Goal: Transaction & Acquisition: Purchase product/service

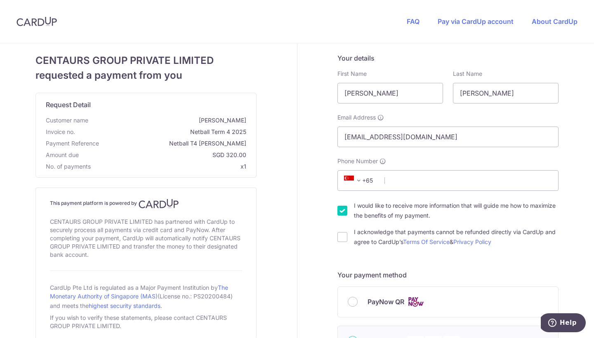
click at [421, 174] on input "Phone Number" at bounding box center [447, 180] width 221 height 21
type input "96203806"
click at [345, 208] on input "I would like to receive more information that will guide me how to maximize the…" at bounding box center [342, 211] width 10 height 10
checkbox input "false"
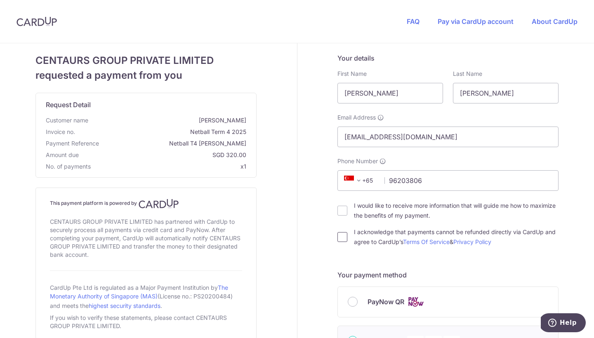
click at [343, 238] on input "I acknowledge that payments cannot be refunded directly via CardUp and agree to…" at bounding box center [342, 237] width 10 height 10
checkbox input "true"
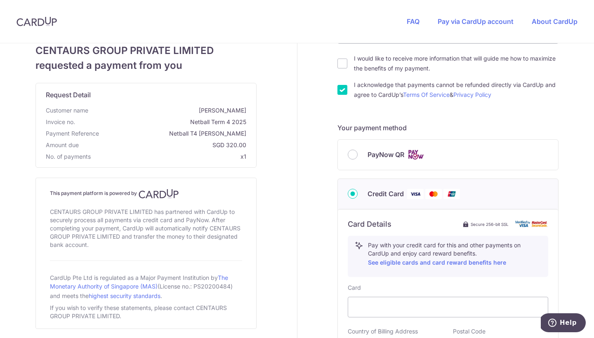
scroll to position [87, 0]
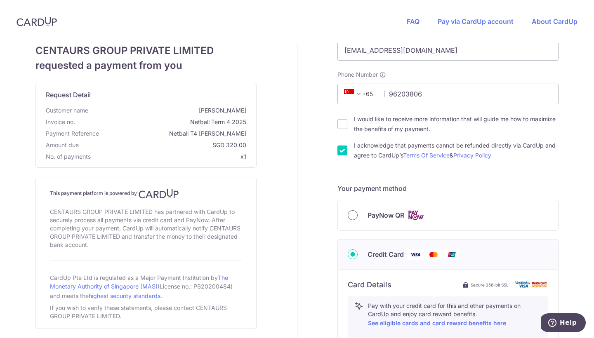
click at [356, 214] on input "PayNow QR" at bounding box center [353, 215] width 10 height 10
radio input "true"
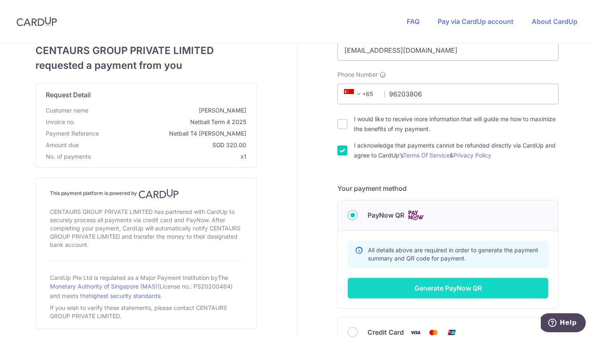
click at [481, 285] on button "Generate PayNow QR" at bounding box center [448, 288] width 200 height 21
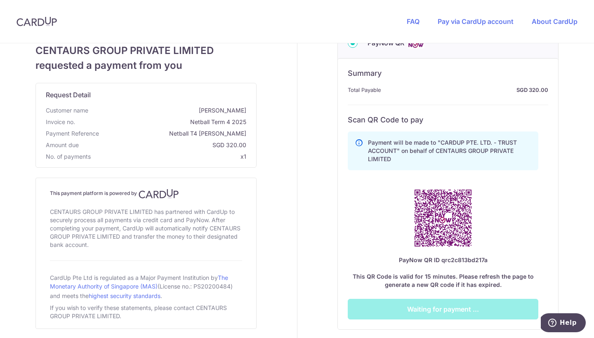
scroll to position [256, 0]
